Goal: Task Accomplishment & Management: Manage account settings

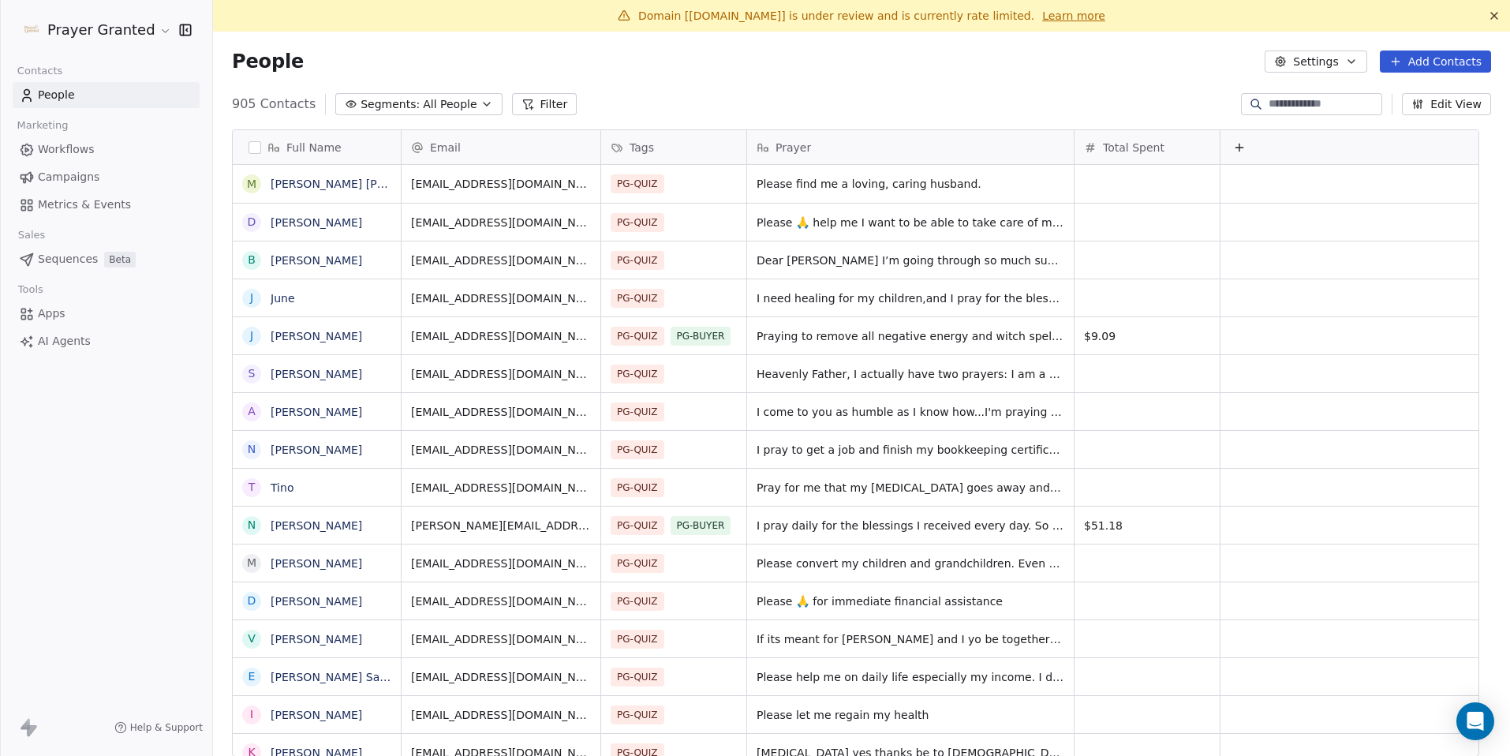
scroll to position [653, 1274]
click at [416, 66] on div "People Settings Add Contacts" at bounding box center [861, 62] width 1259 height 22
